Goal: Check status: Check status

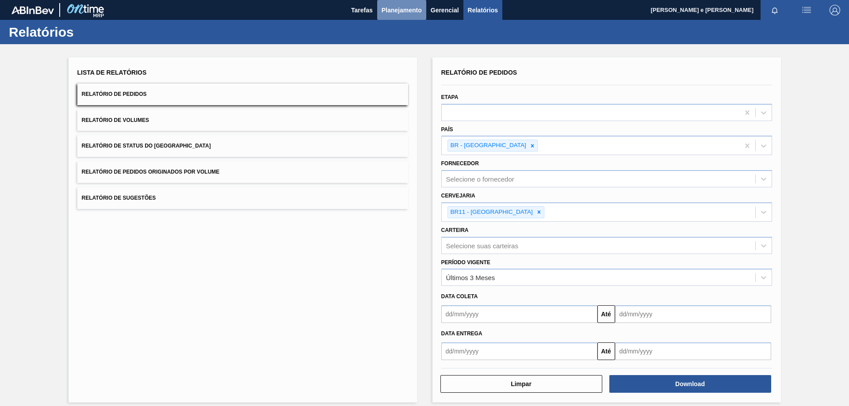
click at [389, 7] on span "Planejamento" at bounding box center [401, 10] width 40 height 11
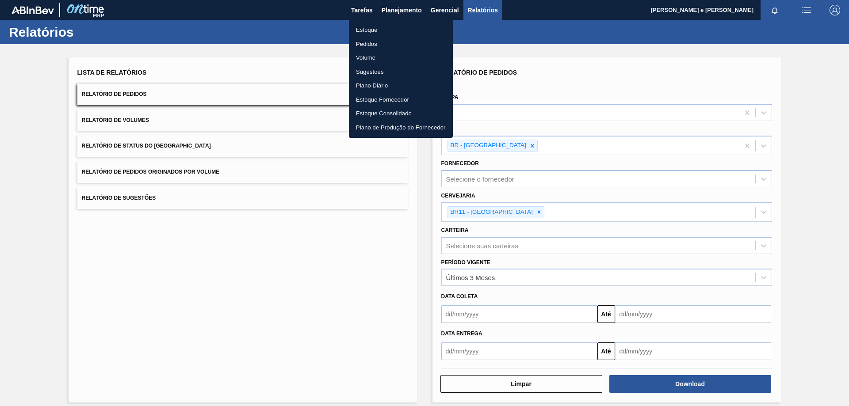
click at [367, 44] on li "Pedidos" at bounding box center [401, 44] width 104 height 14
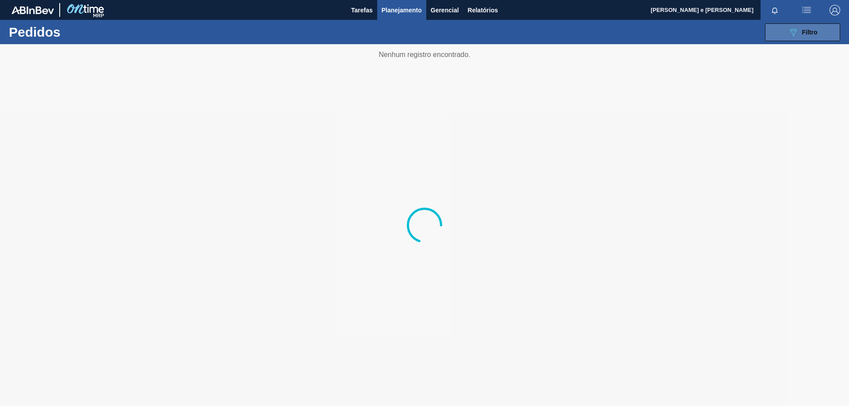
click at [790, 35] on icon "089F7B8B-B2A5-4AFE-B5C0-19BA573D28AC" at bounding box center [793, 32] width 11 height 11
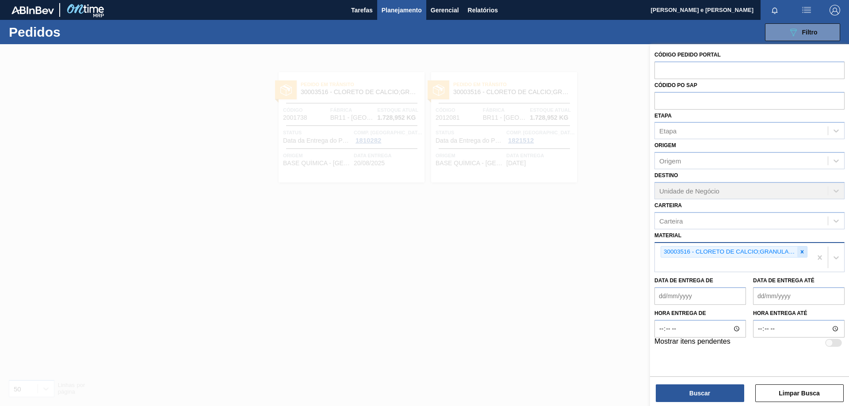
click at [800, 251] on icon at bounding box center [802, 252] width 6 height 6
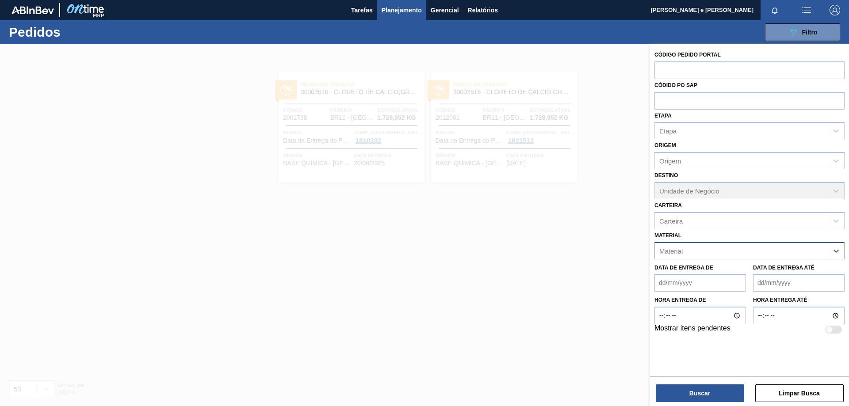
paste input "41119"
type input "41119"
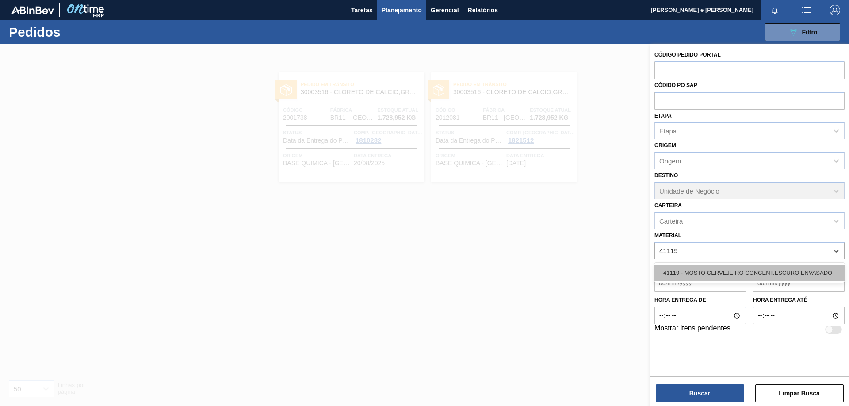
click at [681, 269] on div "41119 - MOSTO CERVEJEIRO CONCENT.ESCURO ENVASADO" at bounding box center [749, 273] width 190 height 16
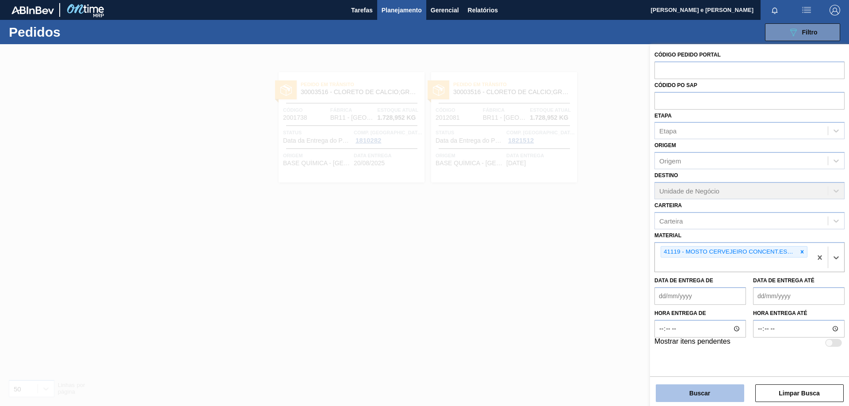
click at [701, 390] on button "Buscar" at bounding box center [699, 394] width 88 height 18
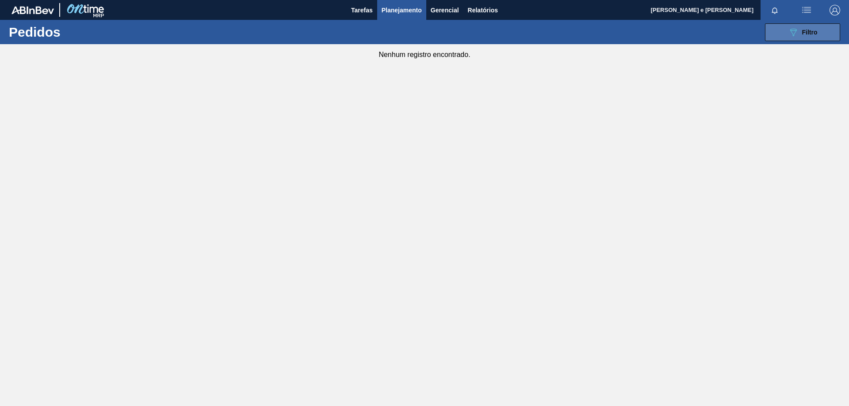
click at [796, 28] on icon "089F7B8B-B2A5-4AFE-B5C0-19BA573D28AC" at bounding box center [793, 32] width 11 height 11
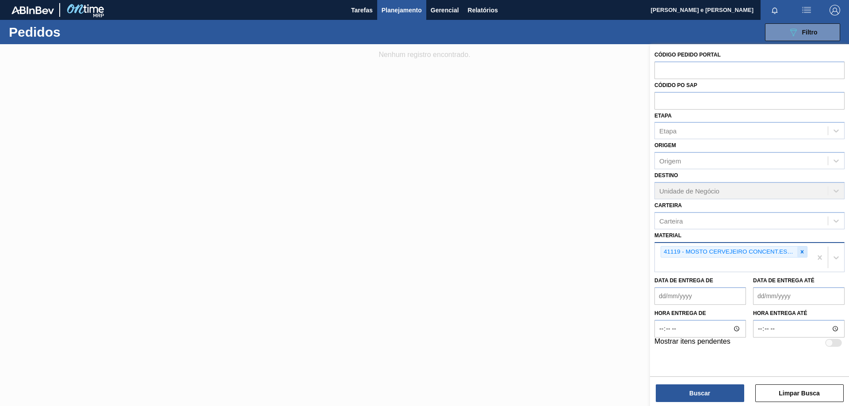
click at [800, 253] on icon at bounding box center [802, 252] width 6 height 6
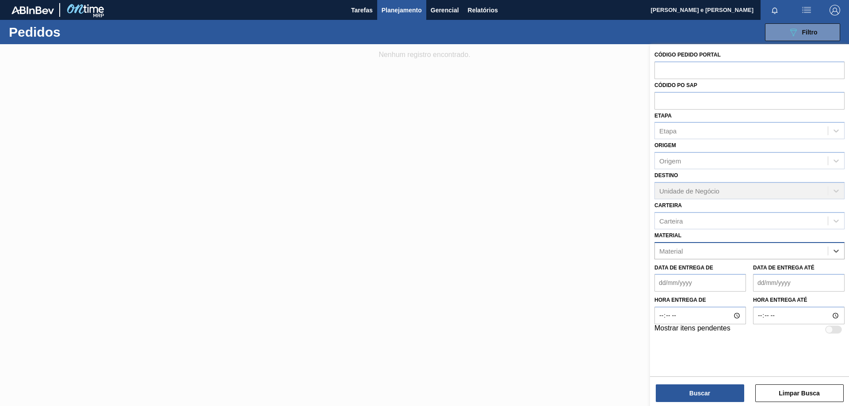
paste input "50007548"
type input "50007548"
click at [679, 269] on div "No options" at bounding box center [749, 272] width 190 height 15
click at [697, 249] on div "Material" at bounding box center [741, 250] width 173 height 13
paste input "30003516"
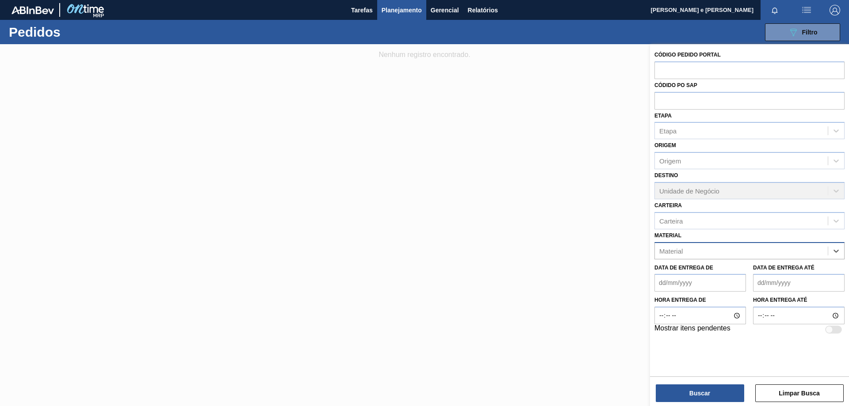
type input "30003516"
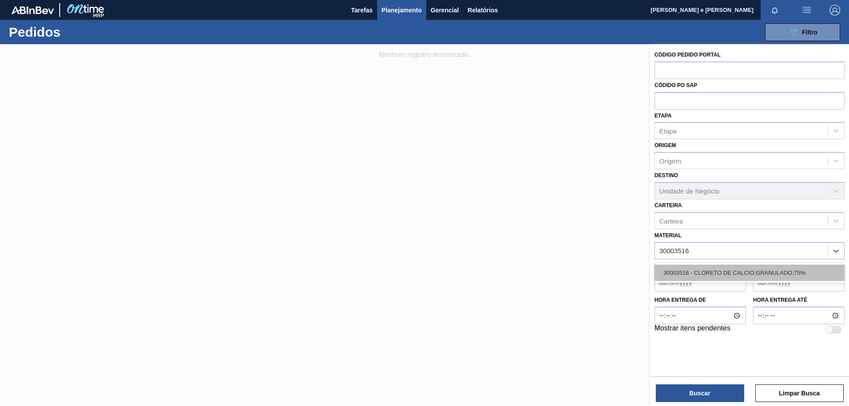
click at [682, 269] on div "30003516 - CLORETO DE CALCIO;GRANULADO;75%" at bounding box center [749, 273] width 190 height 16
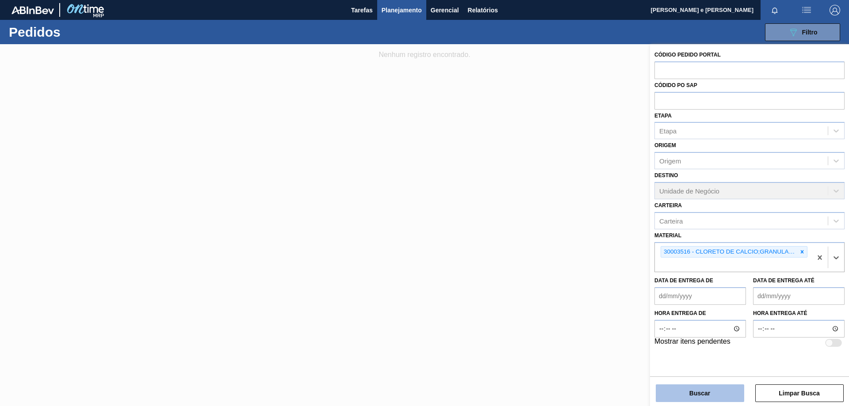
click at [704, 390] on button "Buscar" at bounding box center [699, 394] width 88 height 18
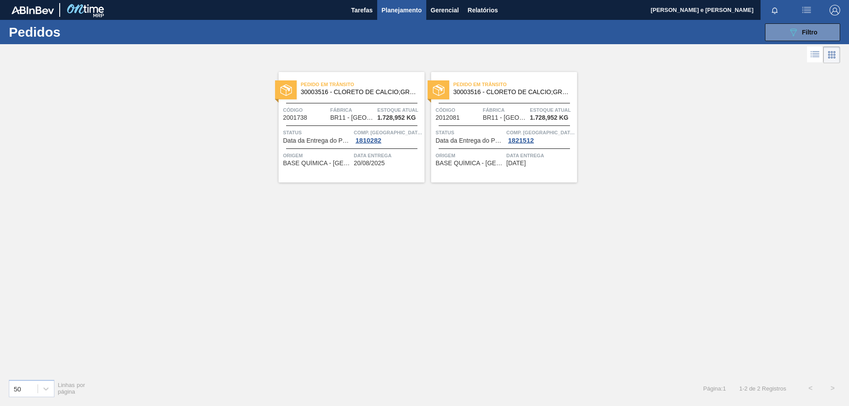
click at [681, 241] on div "Pedido em Trânsito 30003516 - CLORETO DE CALCIO;GRANULADO;75% Código 2001738 Fá…" at bounding box center [424, 218] width 849 height 307
click at [331, 101] on div "Pedido em Trânsito 30003516 - CLORETO DE CALCIO;GRANULADO;75% Código 2001738 Fá…" at bounding box center [351, 127] width 146 height 110
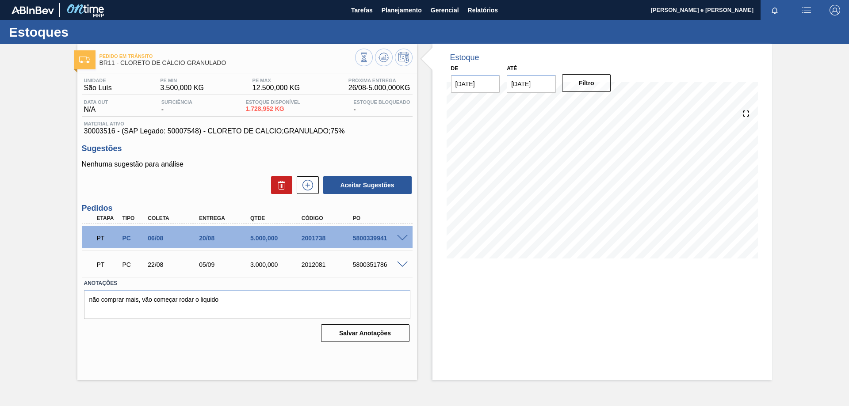
click at [398, 238] on span at bounding box center [402, 238] width 11 height 7
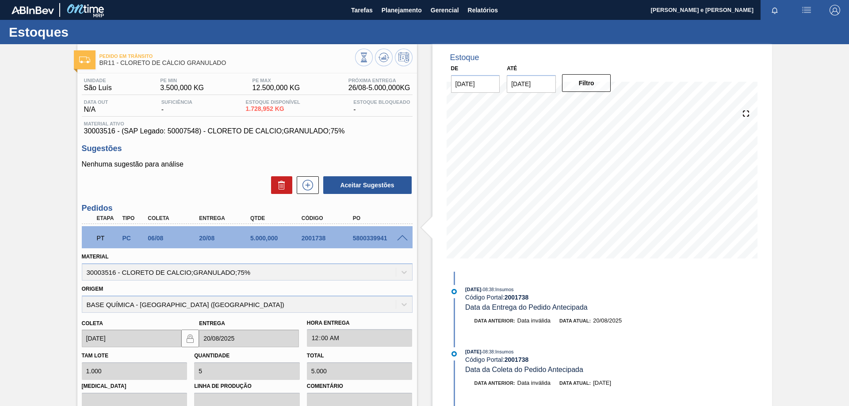
scroll to position [158, 0]
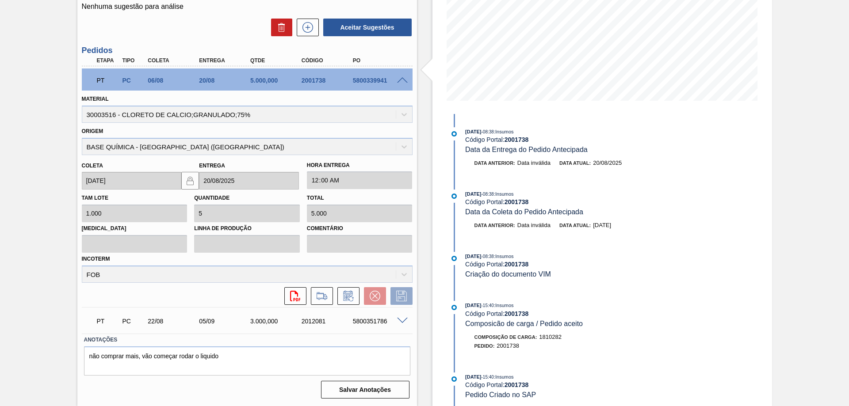
click at [591, 273] on div "[DATE] 08:38 : Insumos Código Portal: 2001738 Criação do documento VIM" at bounding box center [570, 265] width 210 height 27
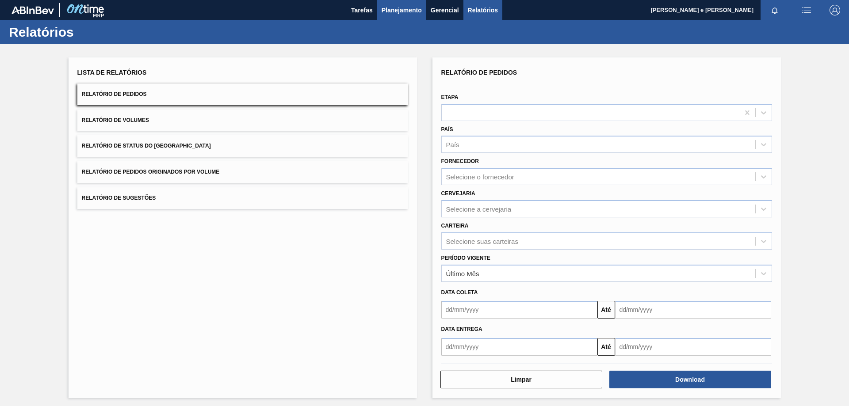
click at [392, 10] on span "Planejamento" at bounding box center [401, 10] width 40 height 11
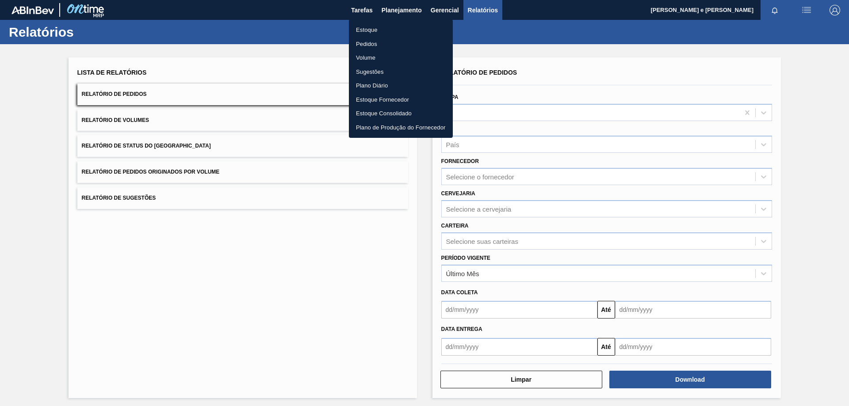
click at [363, 44] on li "Pedidos" at bounding box center [401, 44] width 104 height 14
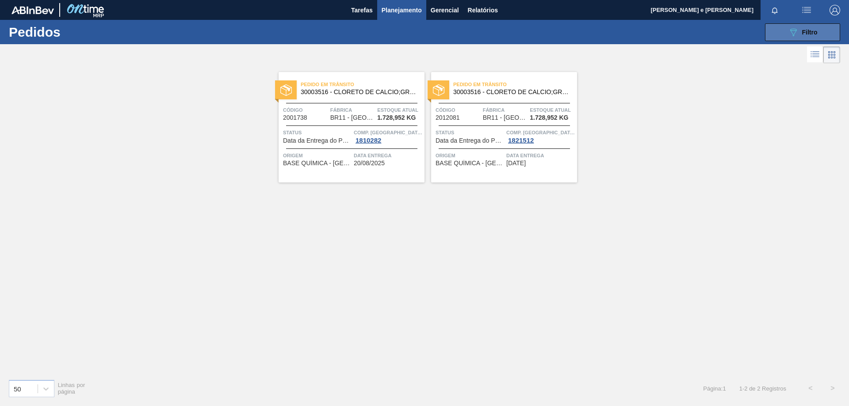
click at [789, 33] on icon "089F7B8B-B2A5-4AFE-B5C0-19BA573D28AC" at bounding box center [793, 32] width 11 height 11
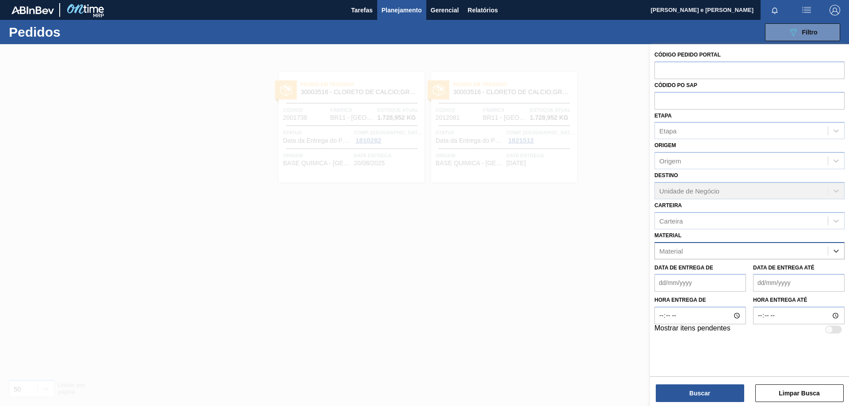
click at [694, 255] on div "Material" at bounding box center [741, 250] width 173 height 13
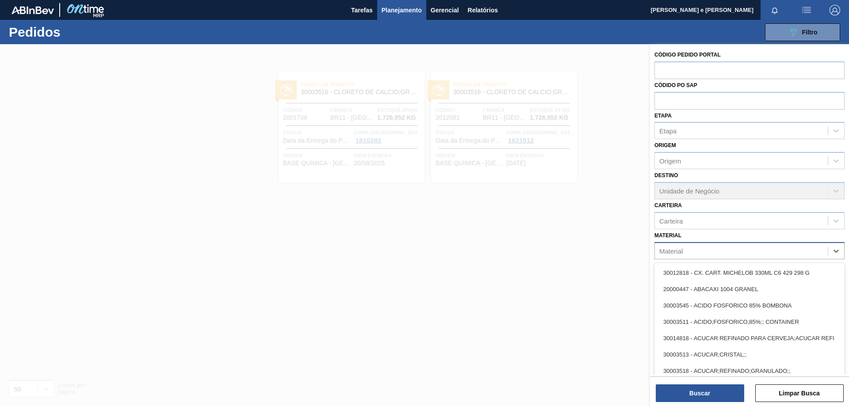
paste input "30008416"
type input "30008416"
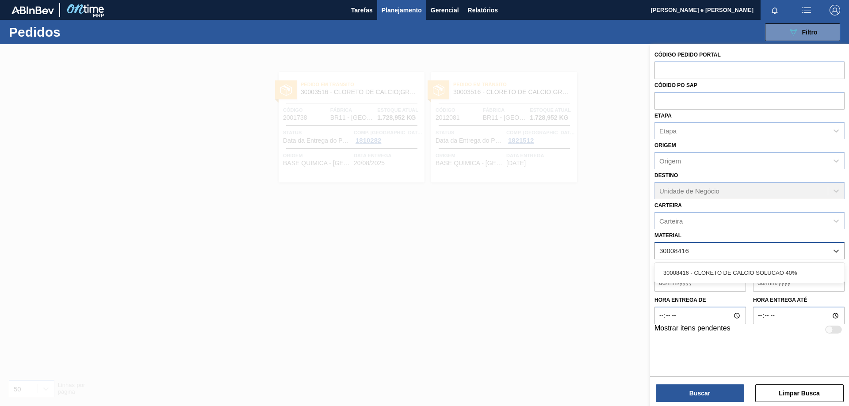
click at [679, 267] on div "30008416 - CLORETO DE CALCIO SOLUCAO 40%" at bounding box center [749, 273] width 190 height 16
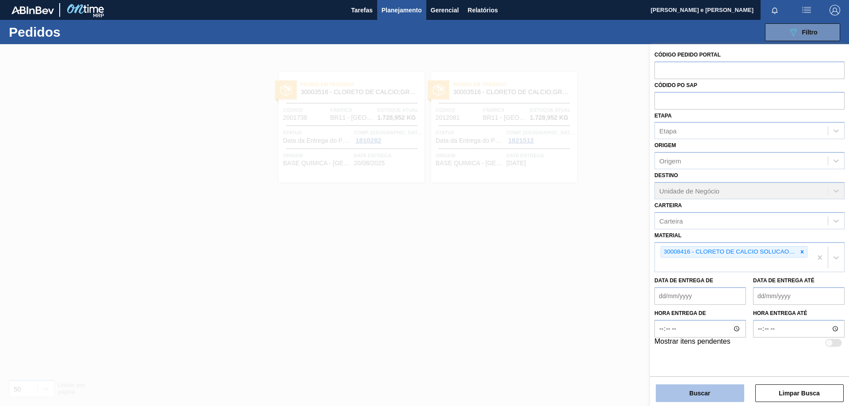
click at [696, 394] on button "Buscar" at bounding box center [699, 394] width 88 height 18
